Goal: Check status: Check status

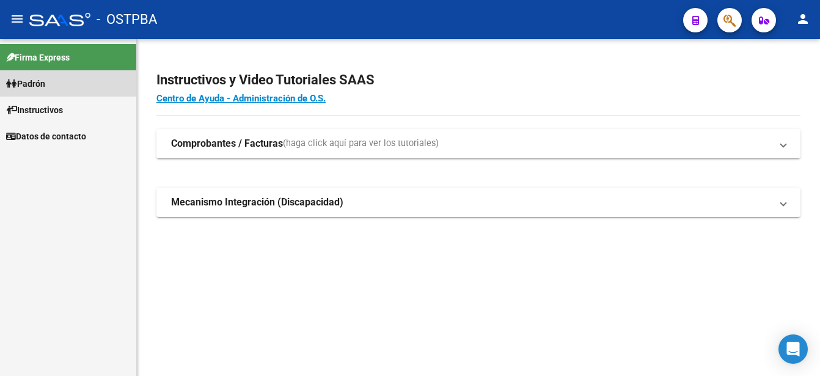
click at [64, 81] on link "Padrón" at bounding box center [68, 83] width 136 height 26
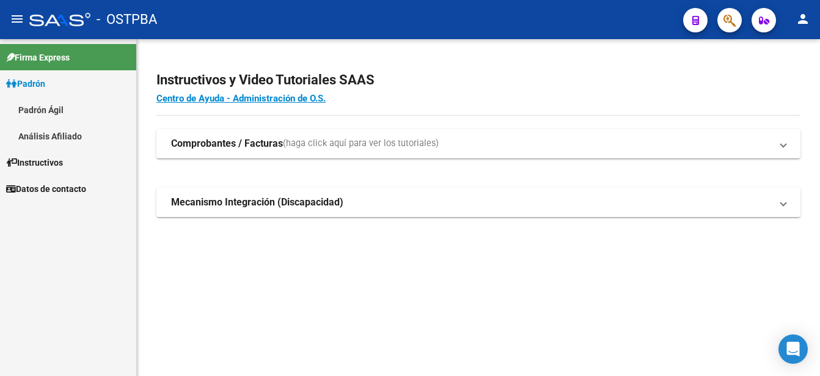
click at [59, 108] on link "Padrón Ágil" at bounding box center [68, 110] width 136 height 26
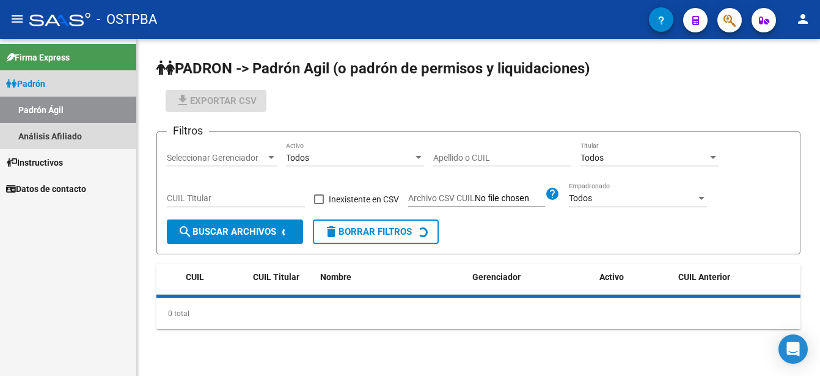
click at [59, 107] on link "Padrón Ágil" at bounding box center [68, 110] width 136 height 26
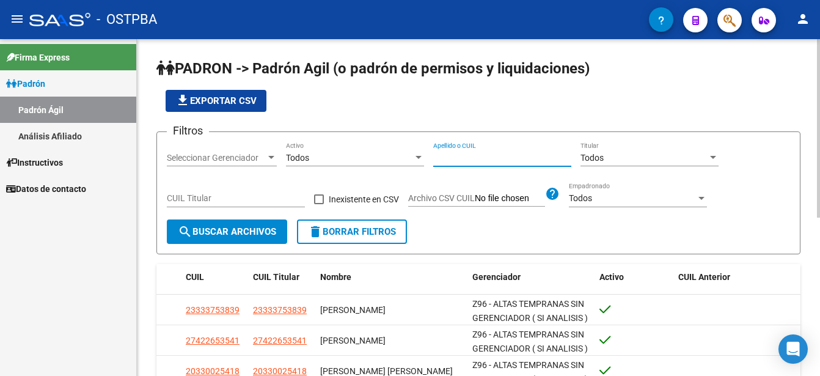
click at [437, 154] on input "Apellido o CUIL" at bounding box center [502, 158] width 138 height 10
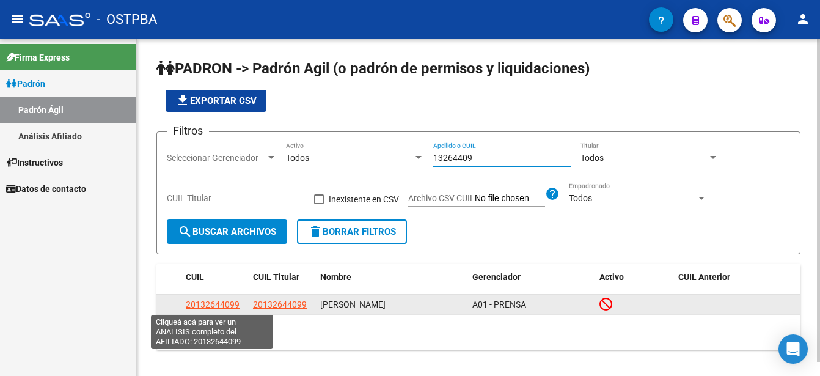
type input "13264409"
click at [219, 304] on span "20132644099" at bounding box center [213, 304] width 54 height 10
type textarea "20132644099"
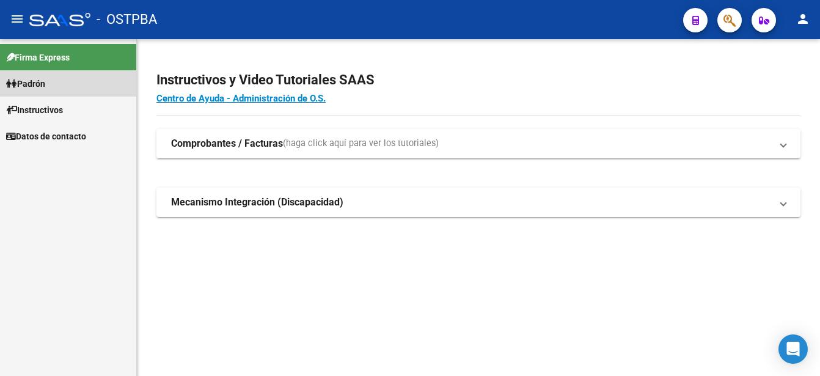
click at [76, 80] on link "Padrón" at bounding box center [68, 83] width 136 height 26
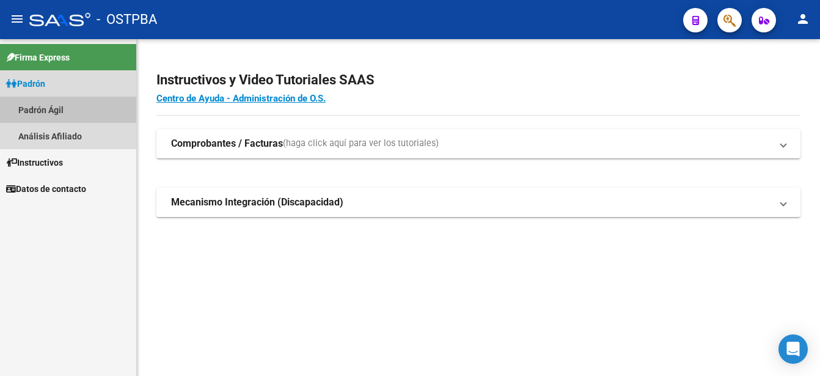
click at [62, 107] on link "Padrón Ágil" at bounding box center [68, 110] width 136 height 26
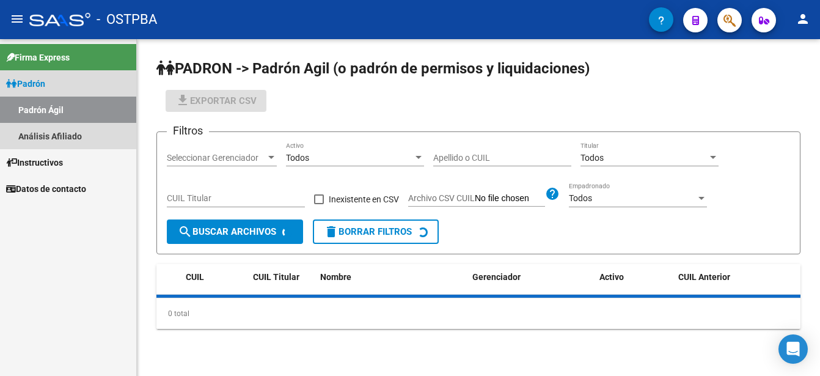
click at [62, 107] on link "Padrón Ágil" at bounding box center [68, 110] width 136 height 26
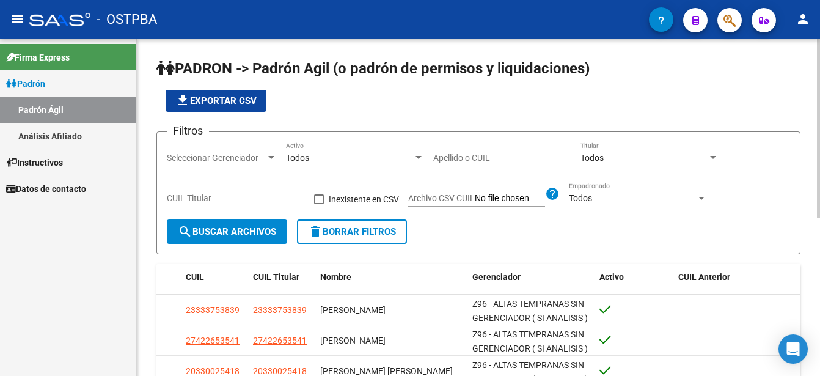
click at [439, 155] on input "Apellido o CUIL" at bounding box center [502, 158] width 138 height 10
click at [438, 156] on input "13264409" at bounding box center [502, 158] width 138 height 10
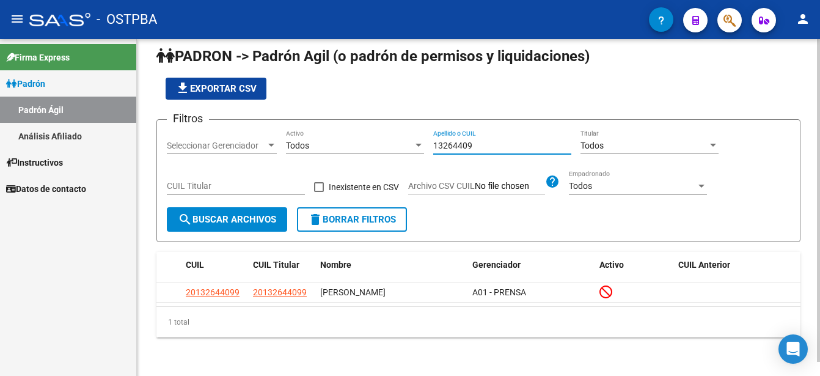
scroll to position [15, 0]
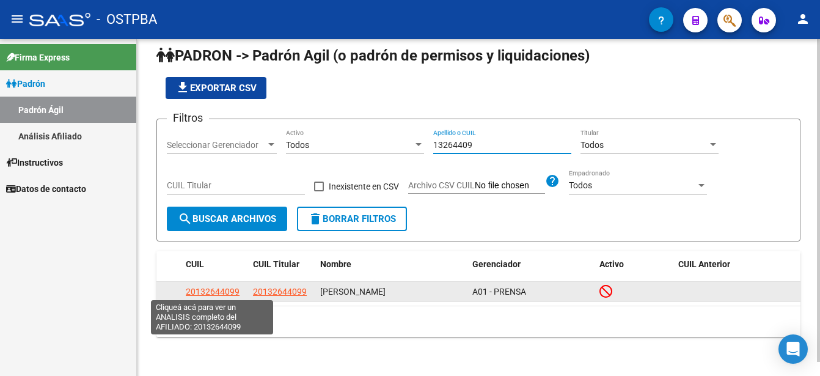
type input "13264409"
click at [216, 287] on span "20132644099" at bounding box center [213, 292] width 54 height 10
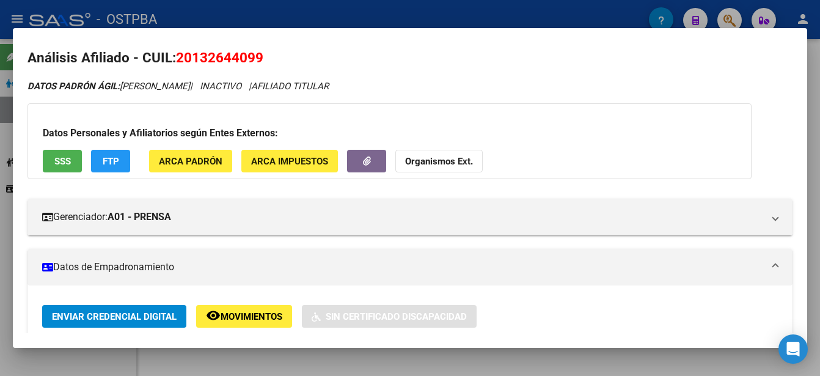
scroll to position [0, 0]
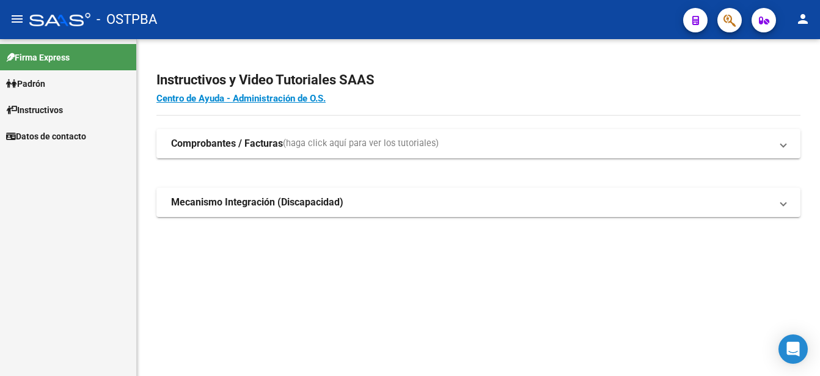
click at [56, 79] on link "Padrón" at bounding box center [68, 83] width 136 height 26
drag, startPoint x: 56, startPoint y: 79, endPoint x: 46, endPoint y: 106, distance: 29.2
click at [46, 106] on link "Padrón Ágil" at bounding box center [68, 110] width 136 height 26
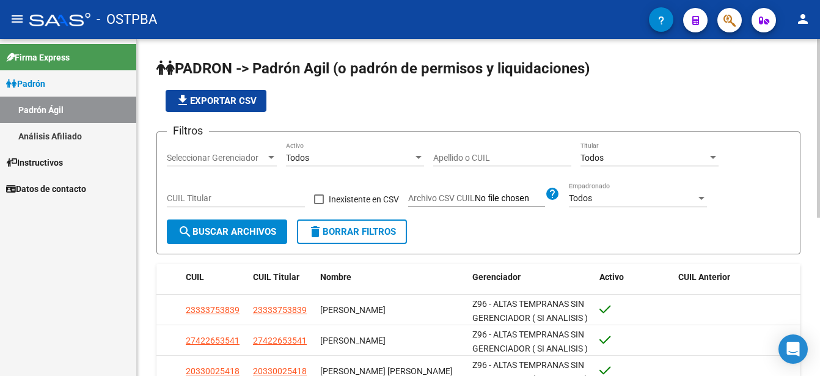
click at [434, 153] on input "Apellido o CUIL" at bounding box center [502, 158] width 138 height 10
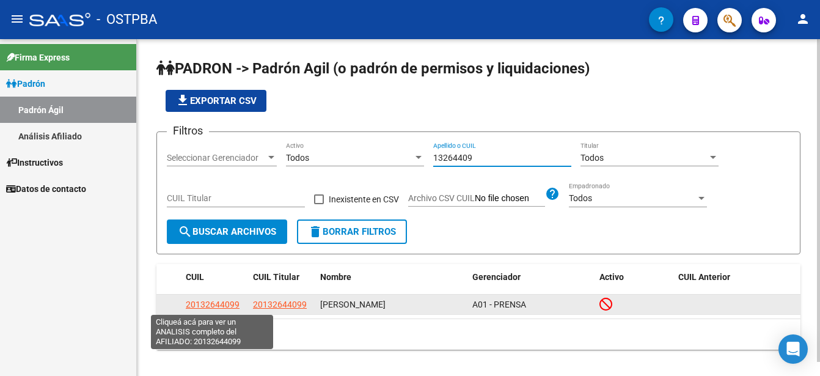
type input "13264409"
click at [212, 304] on span "20132644099" at bounding box center [213, 304] width 54 height 10
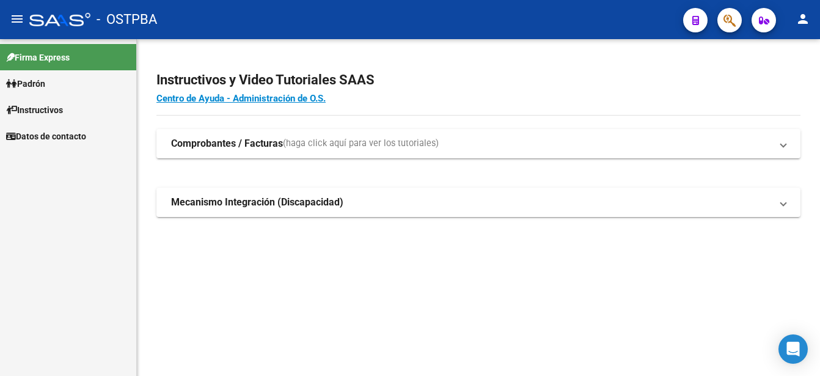
click at [56, 77] on link "Padrón" at bounding box center [68, 83] width 136 height 26
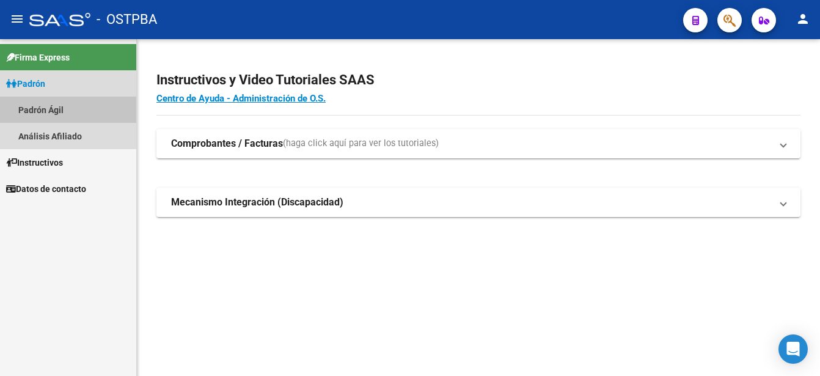
drag, startPoint x: 56, startPoint y: 77, endPoint x: 43, endPoint y: 105, distance: 31.2
click at [43, 105] on link "Padrón Ágil" at bounding box center [68, 110] width 136 height 26
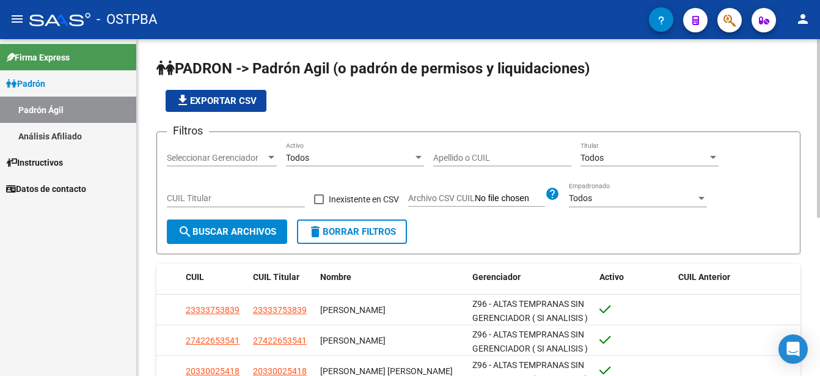
click at [441, 156] on input "Apellido o CUIL" at bounding box center [502, 158] width 138 height 10
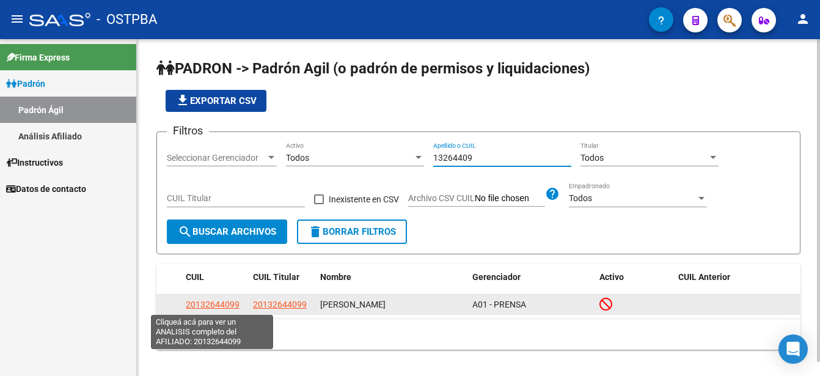
type input "13264409"
click at [211, 302] on span "20132644099" at bounding box center [213, 304] width 54 height 10
